Goal: Task Accomplishment & Management: Use online tool/utility

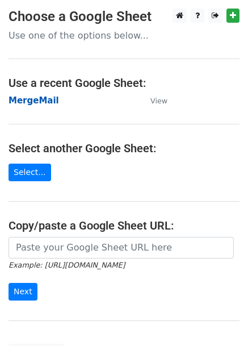
click at [49, 98] on strong "MergeMail" at bounding box center [34, 100] width 50 height 10
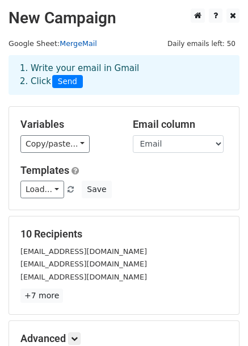
click at [77, 46] on link "MergeMail" at bounding box center [78, 43] width 37 height 9
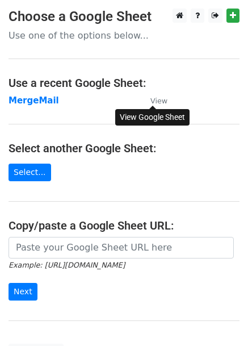
click at [163, 100] on small "View" at bounding box center [158, 100] width 17 height 9
click at [78, 105] on td "MergeMail" at bounding box center [74, 100] width 131 height 13
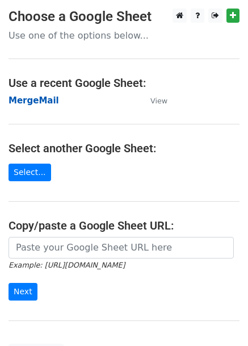
click at [49, 100] on strong "MergeMail" at bounding box center [34, 100] width 50 height 10
click at [40, 102] on strong "MergeMail" at bounding box center [34, 100] width 50 height 10
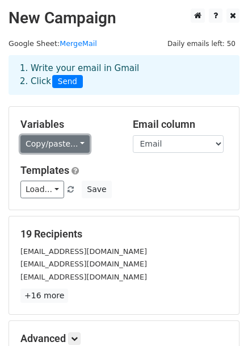
click at [76, 145] on link "Copy/paste..." at bounding box center [54, 144] width 69 height 18
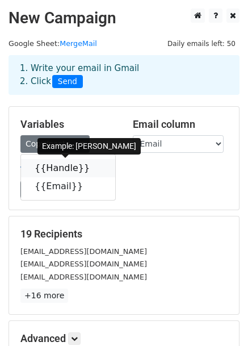
click at [62, 173] on link "{{Handle}}" at bounding box center [68, 168] width 94 height 18
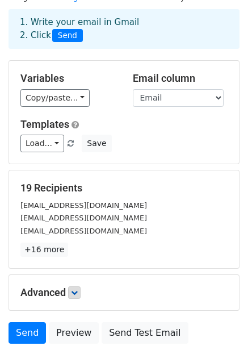
scroll to position [24, 0]
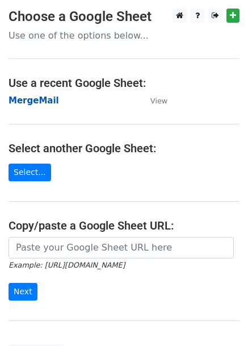
click at [48, 100] on strong "MergeMail" at bounding box center [34, 100] width 50 height 10
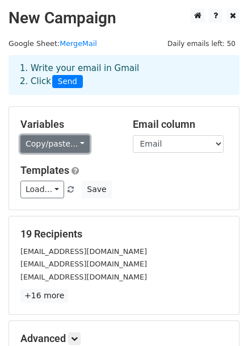
click at [43, 144] on link "Copy/paste..." at bounding box center [54, 144] width 69 height 18
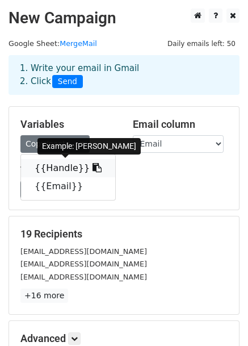
click at [53, 166] on link "{{Handle}}" at bounding box center [68, 168] width 94 height 18
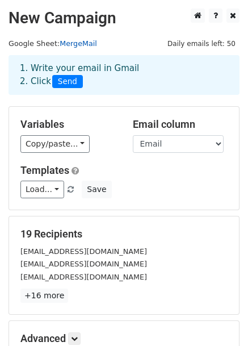
click at [85, 45] on link "MergeMail" at bounding box center [78, 43] width 37 height 9
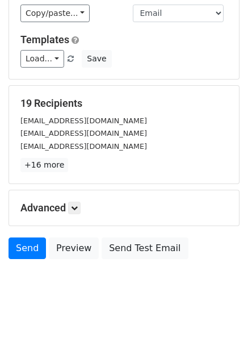
scroll to position [137, 0]
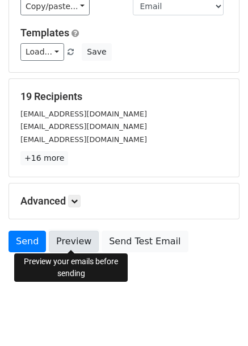
click at [68, 238] on link "Preview" at bounding box center [74, 241] width 50 height 22
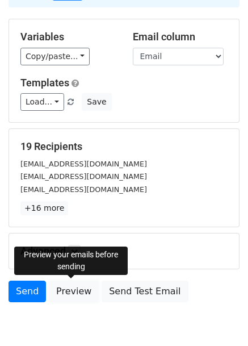
scroll to position [24, 0]
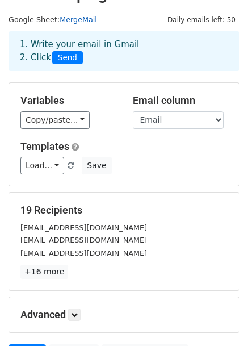
click at [82, 19] on link "MergeMail" at bounding box center [78, 19] width 37 height 9
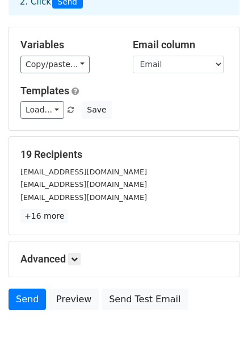
scroll to position [137, 0]
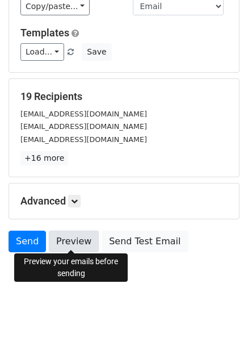
click at [87, 241] on link "Preview" at bounding box center [74, 241] width 50 height 22
click at [71, 239] on link "Preview" at bounding box center [74, 241] width 50 height 22
click at [63, 241] on link "Preview" at bounding box center [74, 241] width 50 height 22
click at [65, 241] on link "Preview" at bounding box center [74, 241] width 50 height 22
click at [71, 240] on link "Preview" at bounding box center [74, 241] width 50 height 22
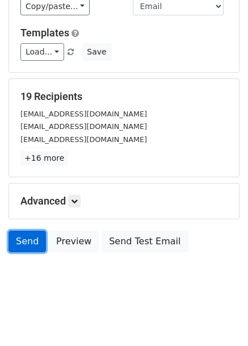
click at [31, 235] on link "Send" at bounding box center [27, 241] width 37 height 22
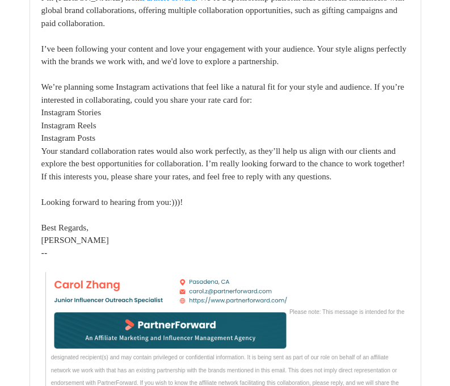
scroll to position [282, 0]
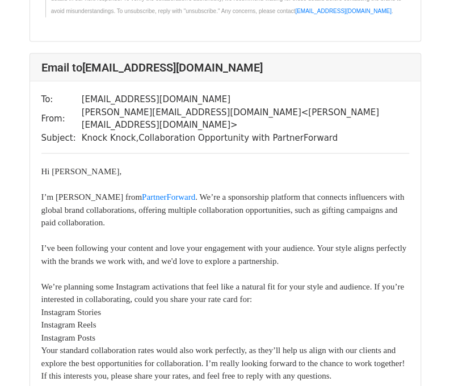
scroll to position [634, 0]
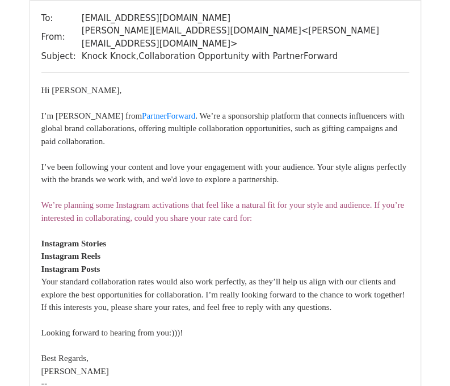
scroll to position [113, 0]
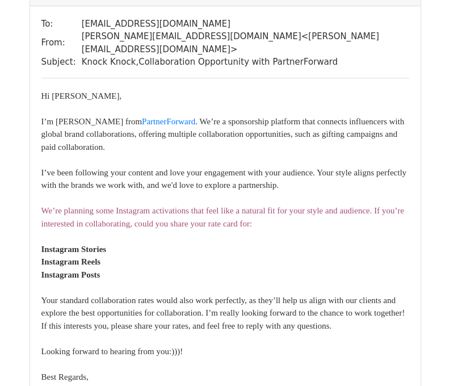
scroll to position [113, 0]
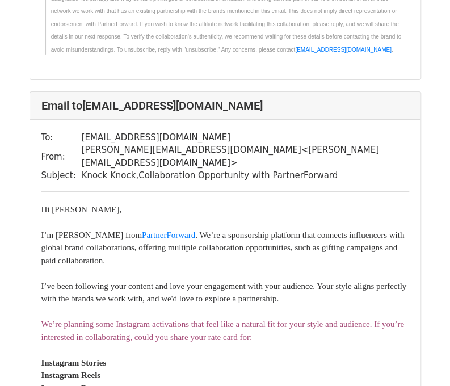
scroll to position [2497, 0]
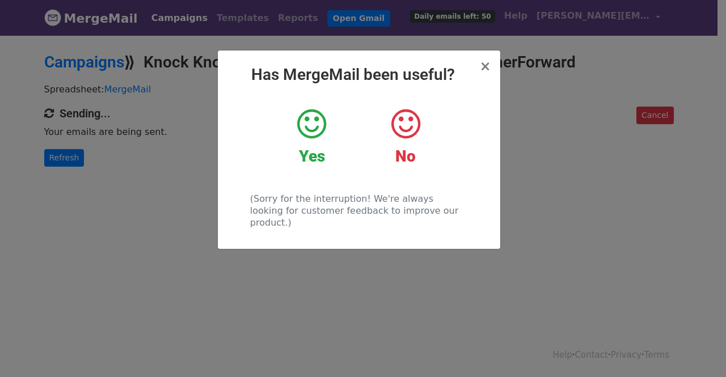
click at [319, 140] on icon at bounding box center [311, 124] width 29 height 34
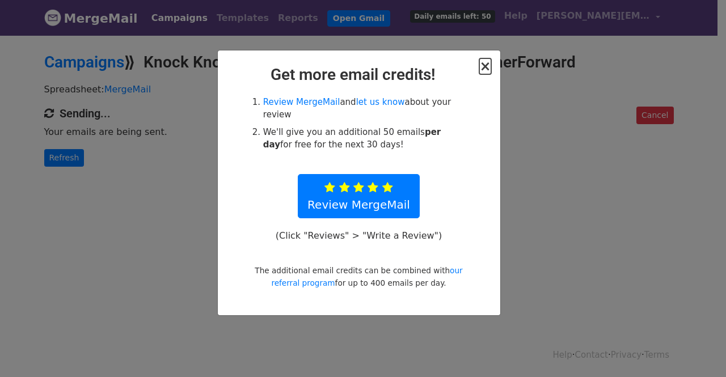
click at [486, 69] on span "×" at bounding box center [484, 66] width 11 height 16
